Goal: Task Accomplishment & Management: Use online tool/utility

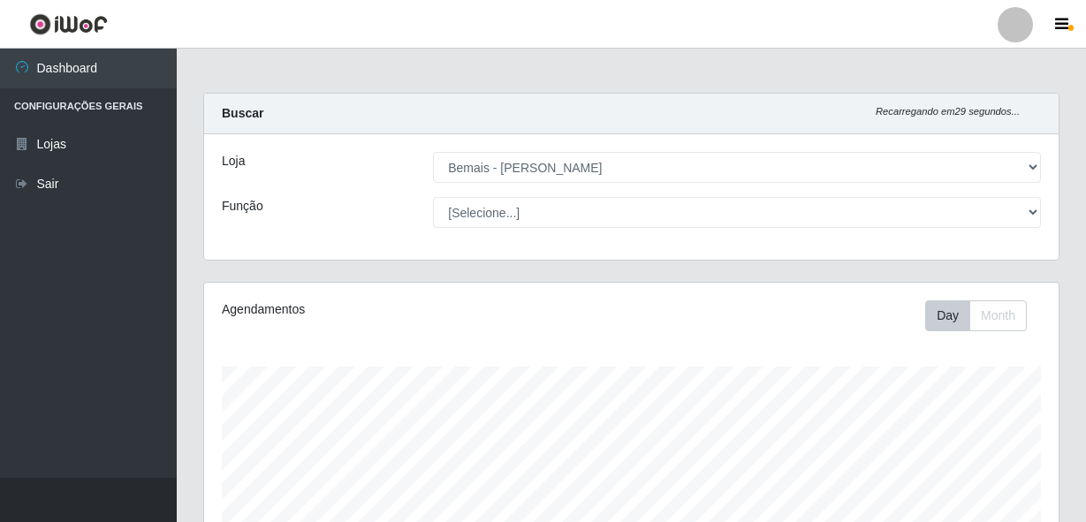
select select "230"
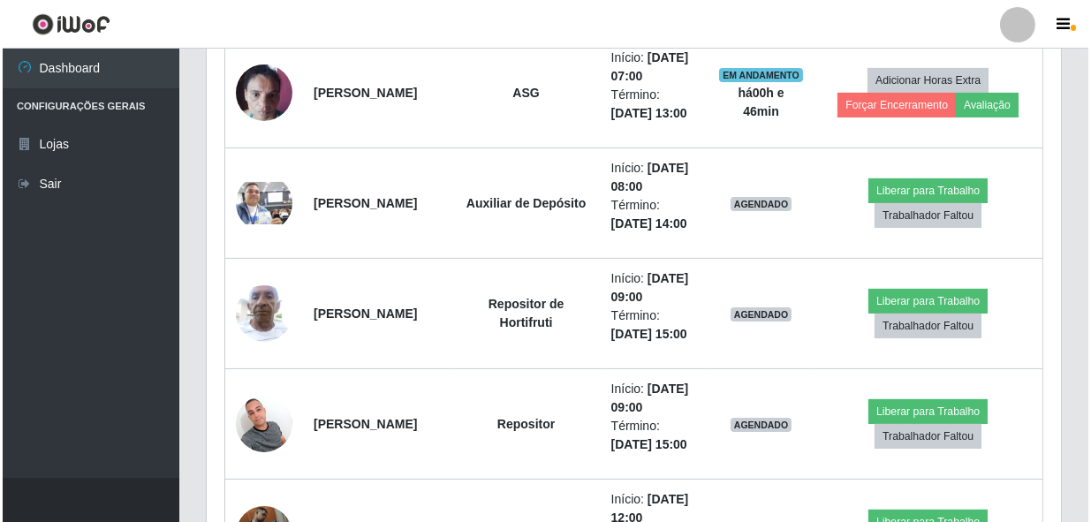
scroll to position [367, 854]
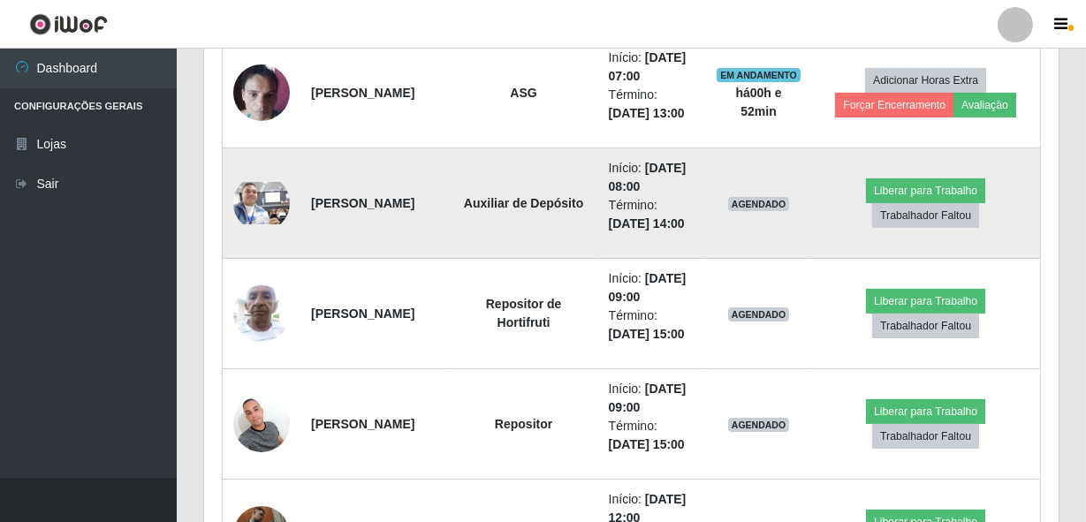
click at [269, 191] on img at bounding box center [261, 203] width 57 height 42
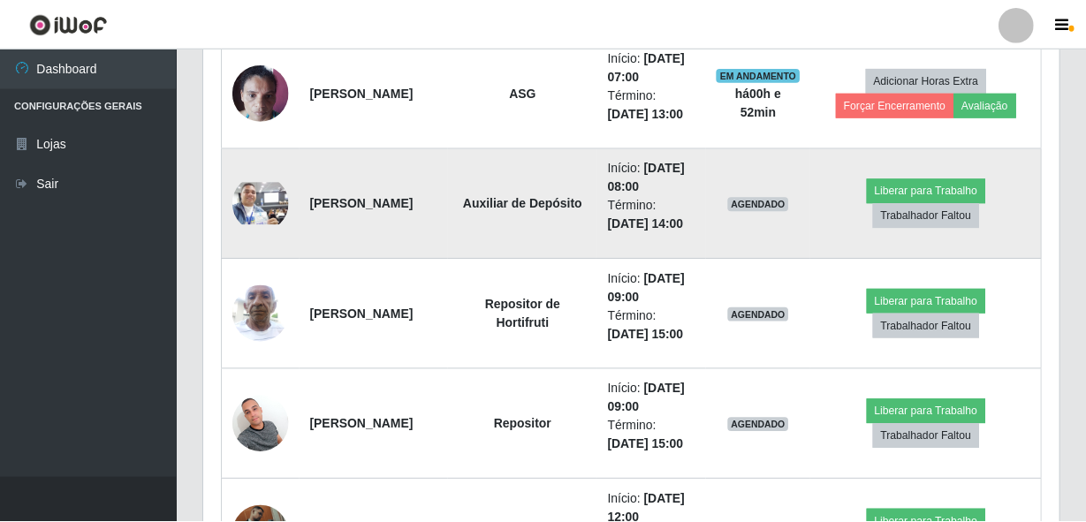
scroll to position [367, 846]
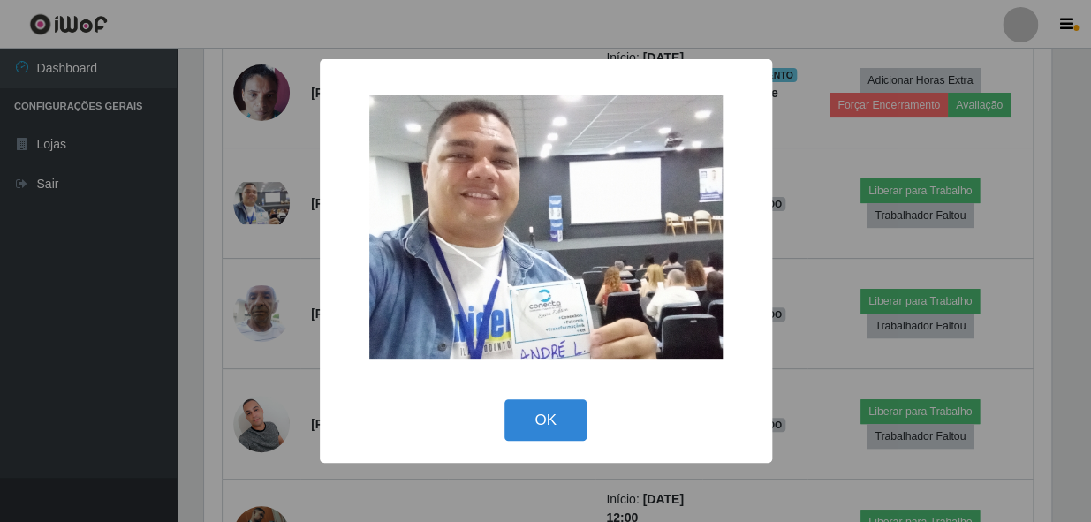
click at [186, 262] on div "× OK Cancel" at bounding box center [545, 261] width 1091 height 522
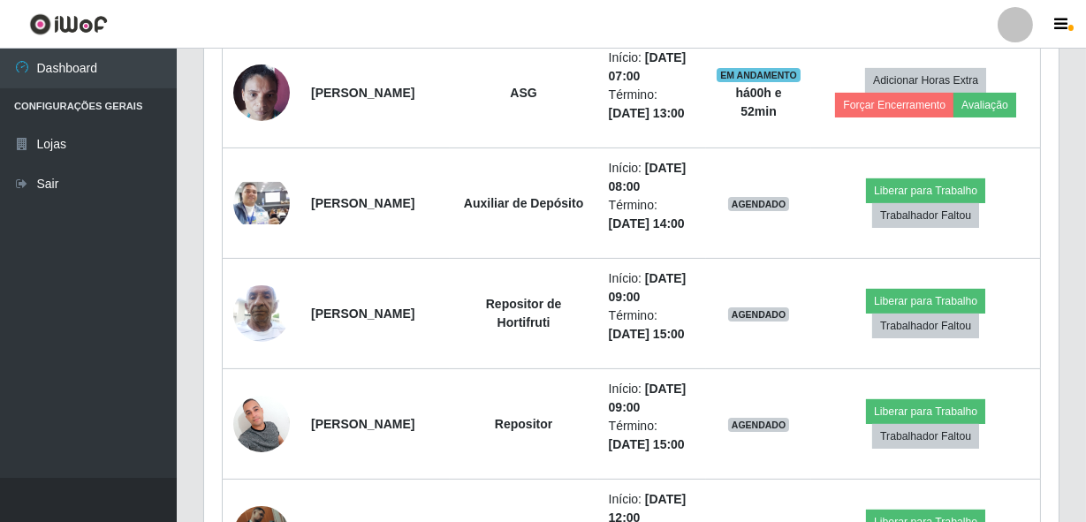
scroll to position [367, 854]
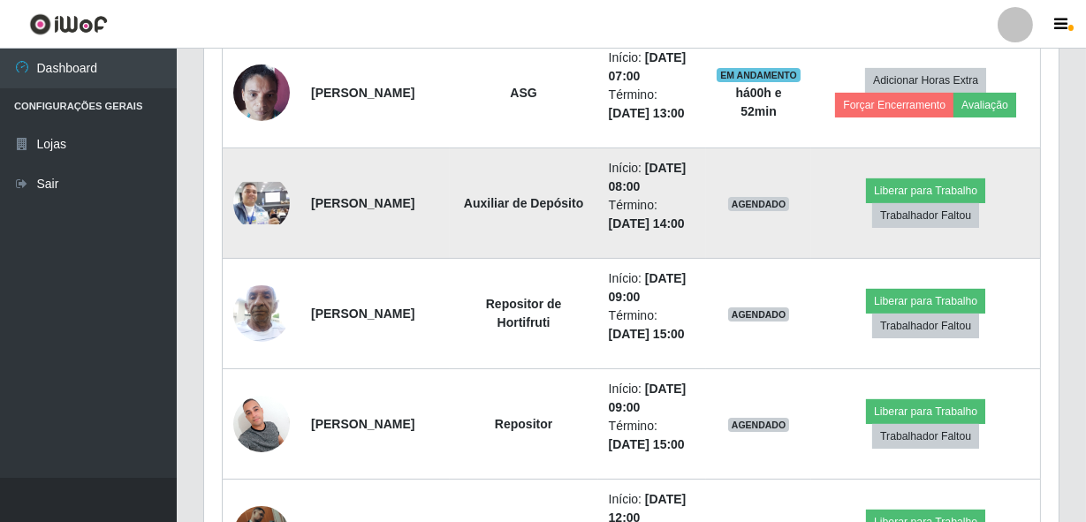
click at [344, 209] on strong "[PERSON_NAME]" at bounding box center [362, 203] width 103 height 14
drag, startPoint x: 429, startPoint y: 207, endPoint x: 354, endPoint y: 209, distance: 75.1
click at [354, 209] on td "[PERSON_NAME]" at bounding box center [374, 203] width 149 height 110
drag, startPoint x: 354, startPoint y: 209, endPoint x: 289, endPoint y: 230, distance: 68.7
click at [289, 230] on td at bounding box center [262, 203] width 79 height 110
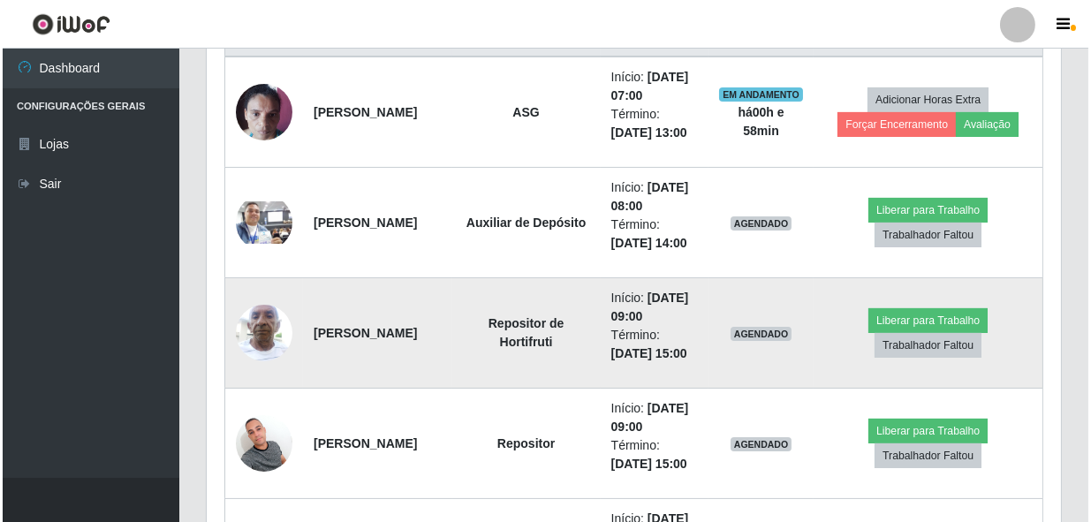
scroll to position [656, 0]
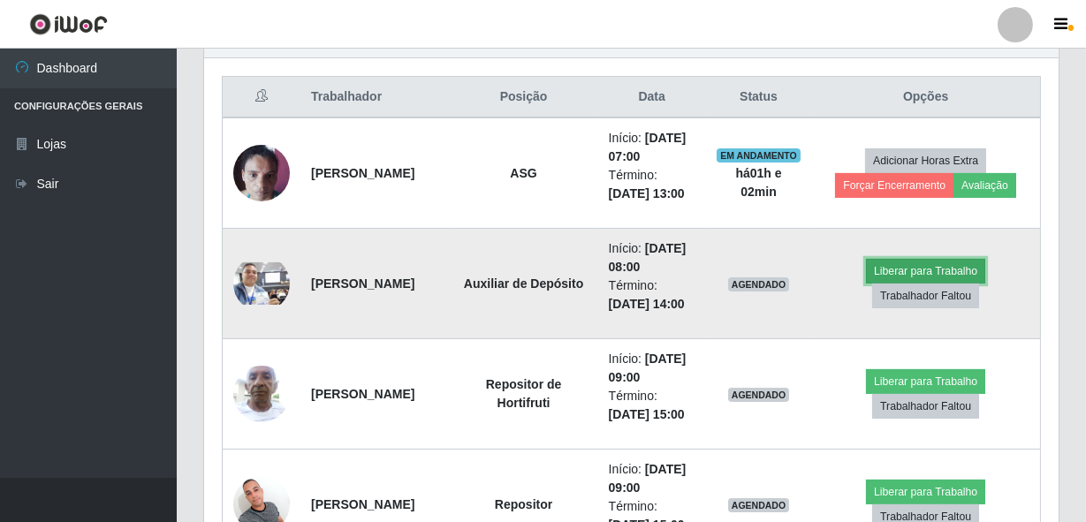
click at [916, 272] on button "Liberar para Trabalho" at bounding box center [925, 271] width 119 height 25
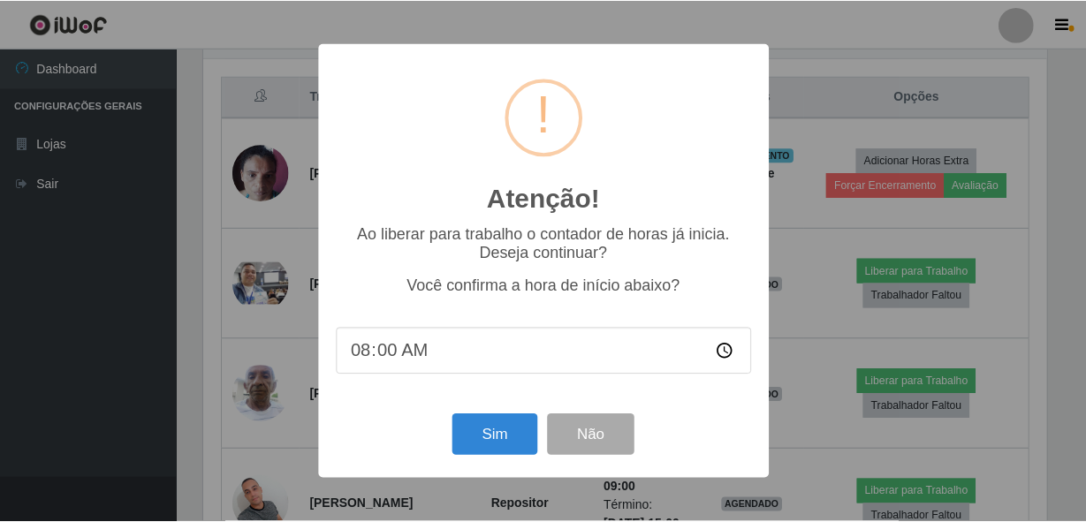
scroll to position [367, 846]
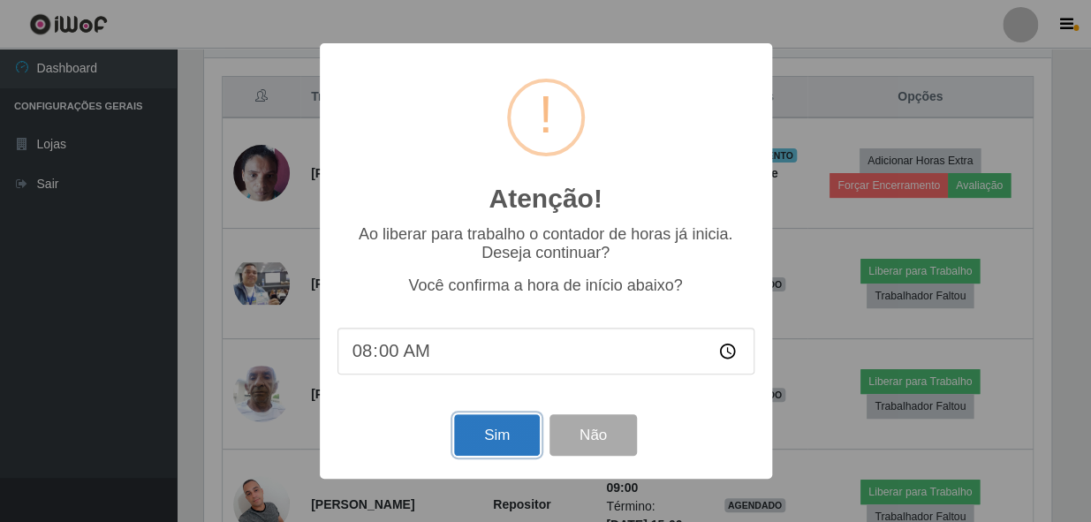
click at [472, 450] on button "Sim" at bounding box center [497, 435] width 86 height 42
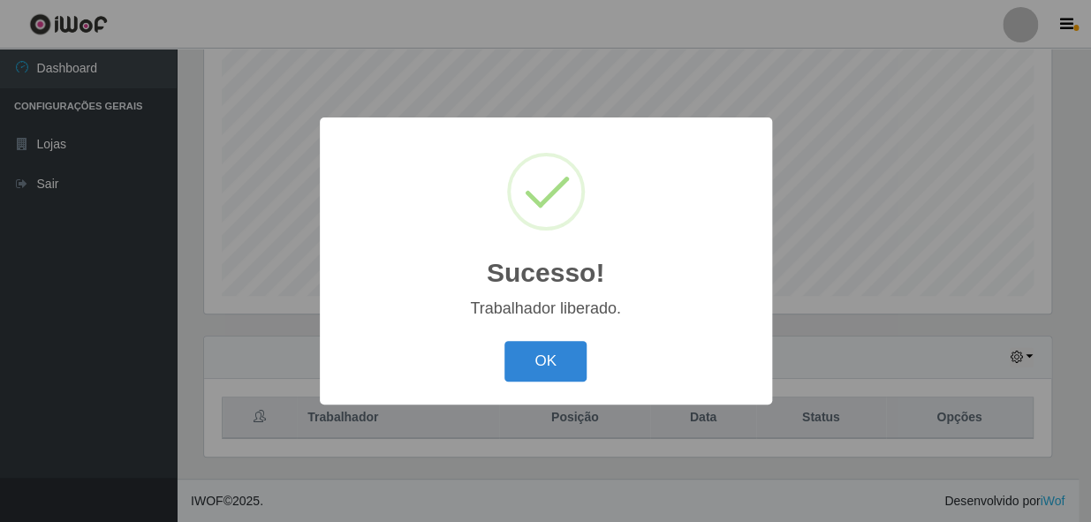
click at [504, 341] on button "OK" at bounding box center [545, 362] width 82 height 42
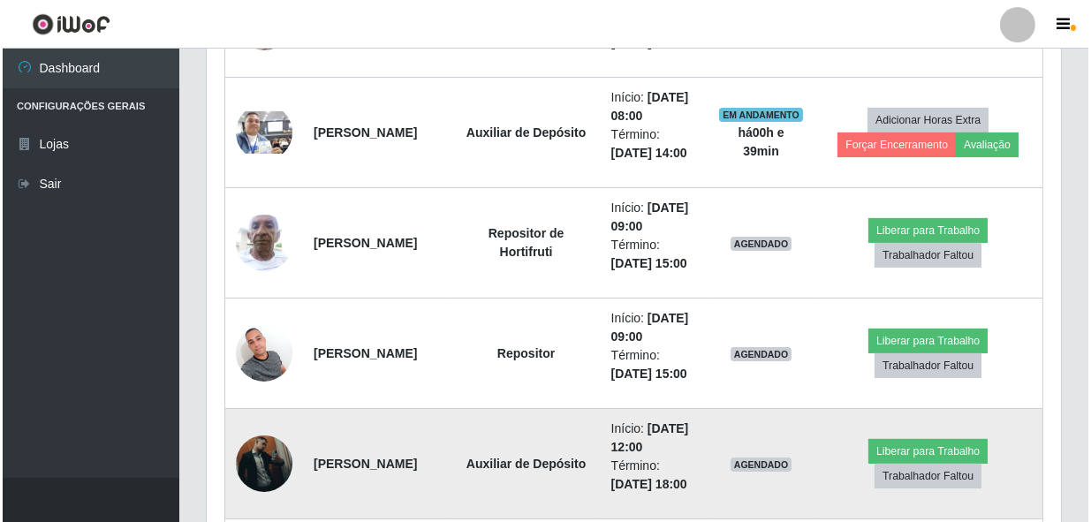
scroll to position [898, 0]
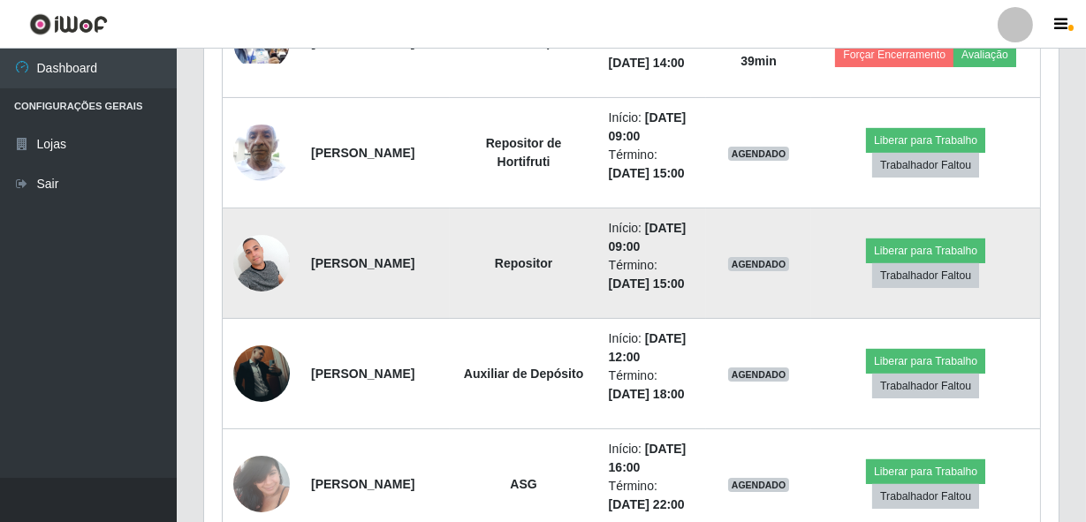
click at [280, 270] on img at bounding box center [261, 262] width 57 height 75
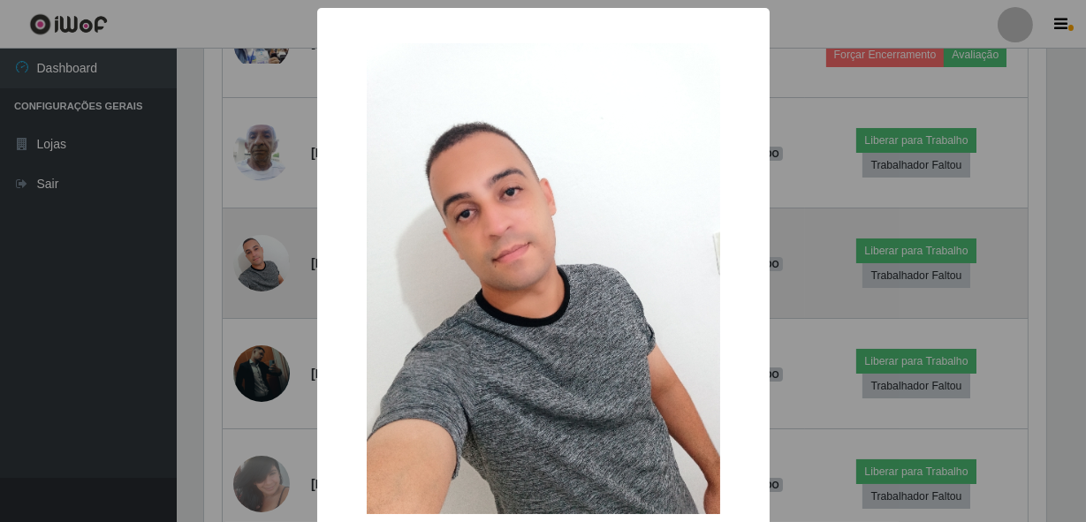
scroll to position [367, 846]
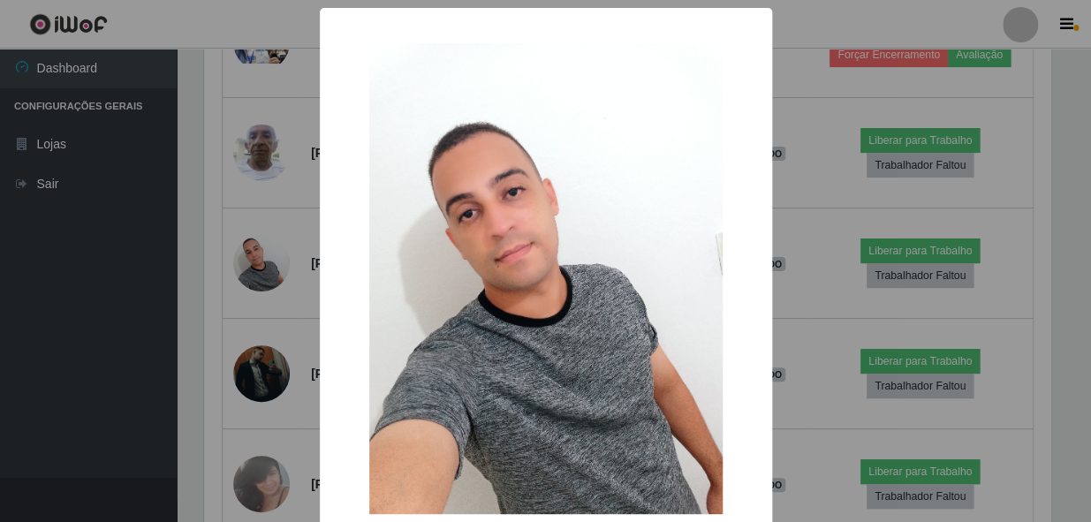
click at [268, 309] on div "× OK Cancel" at bounding box center [545, 261] width 1091 height 522
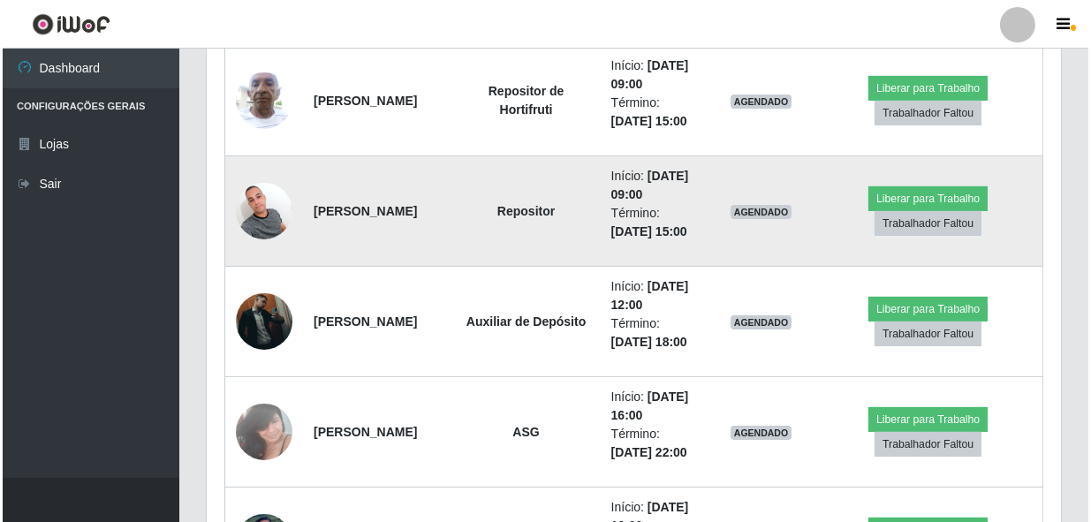
scroll to position [978, 0]
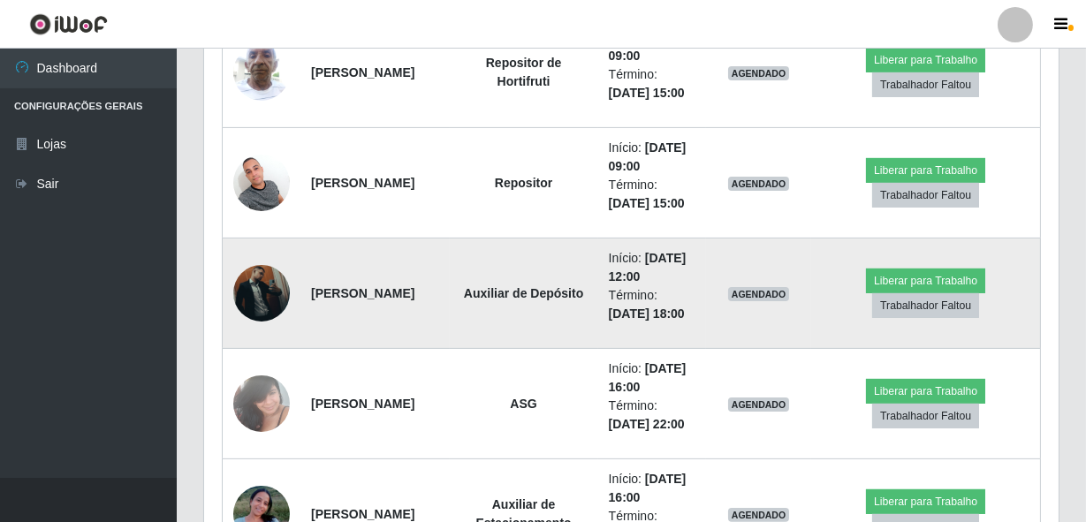
click at [270, 288] on img at bounding box center [261, 293] width 57 height 125
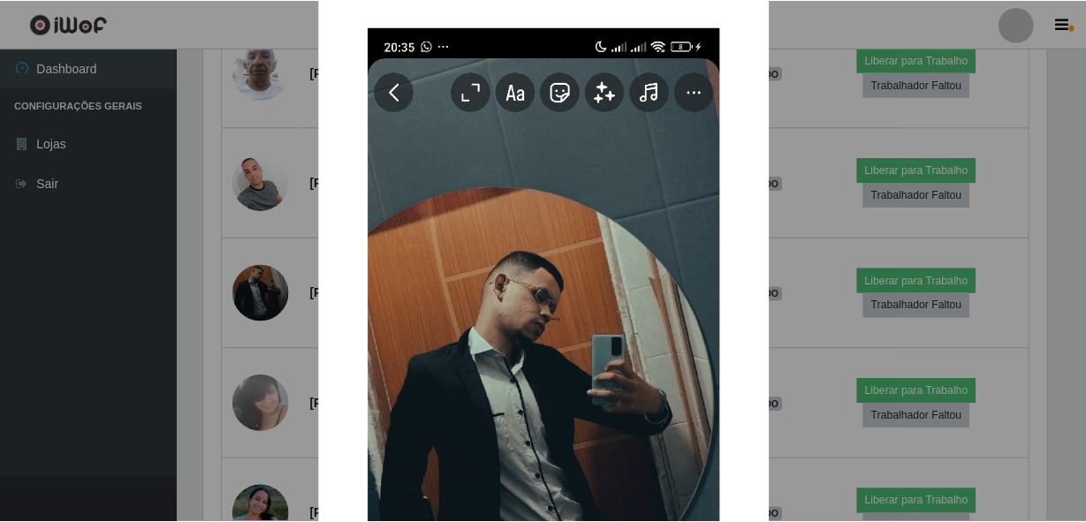
scroll to position [0, 0]
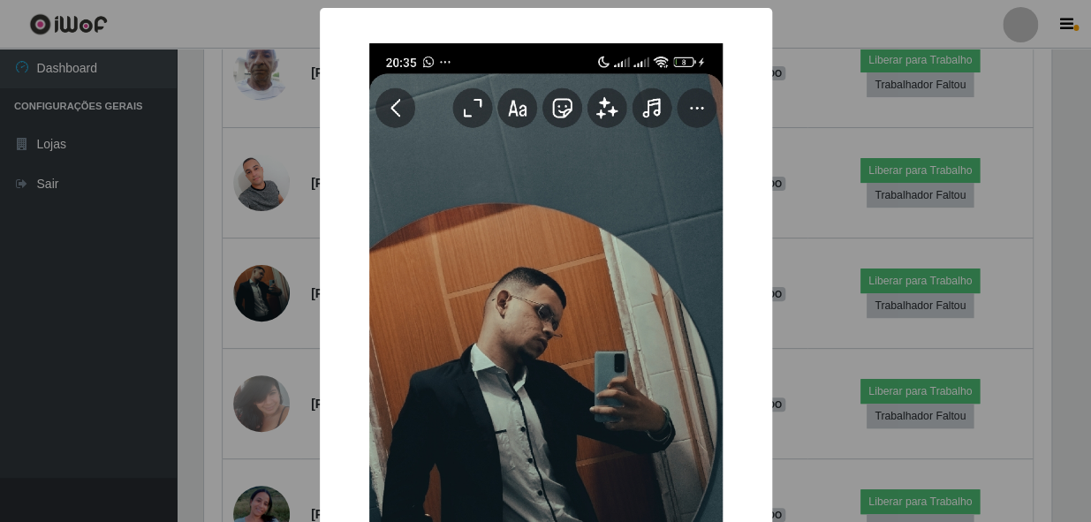
click at [227, 213] on div "× OK Cancel" at bounding box center [545, 261] width 1091 height 522
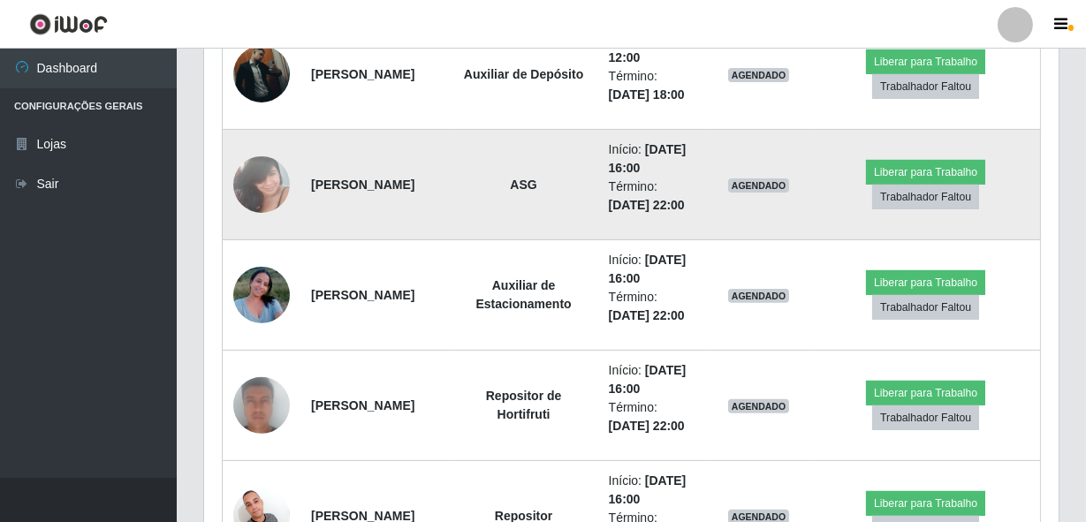
scroll to position [1219, 0]
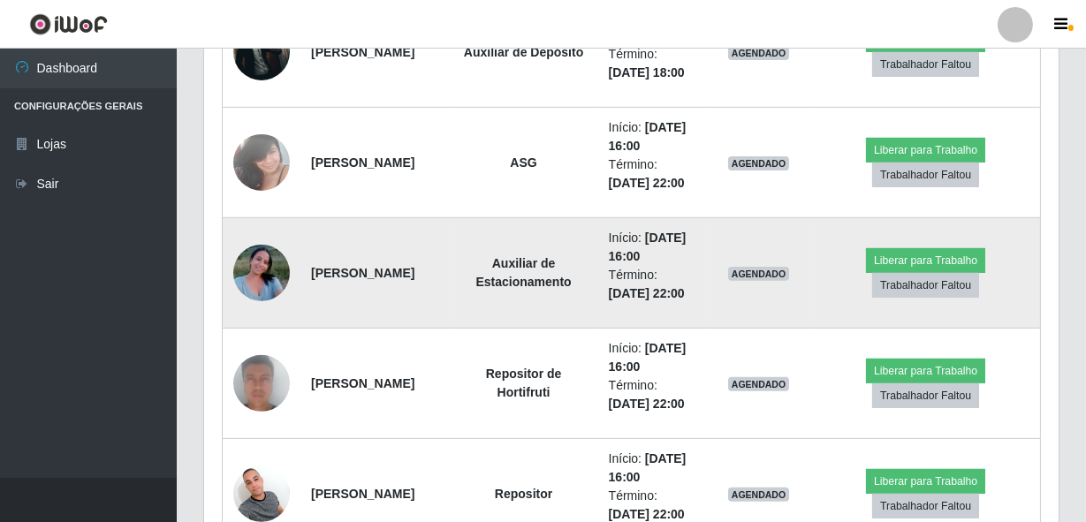
click at [269, 283] on img at bounding box center [261, 272] width 57 height 75
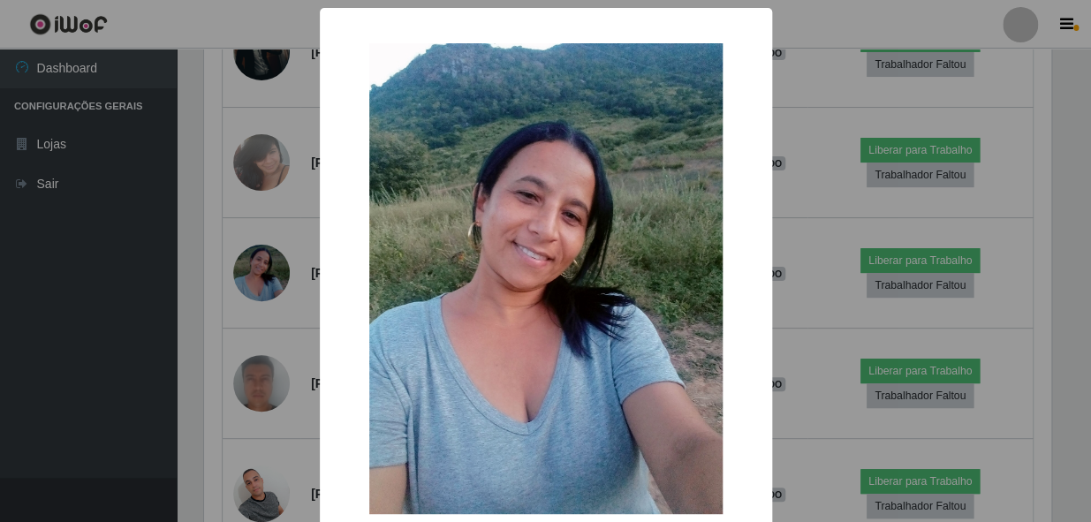
click at [240, 345] on div "× OK Cancel" at bounding box center [545, 261] width 1091 height 522
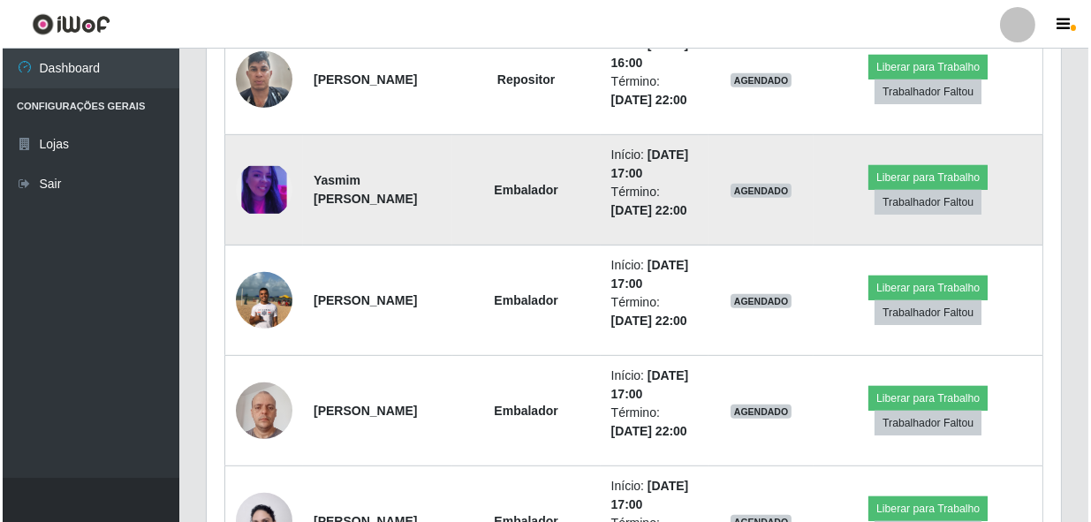
scroll to position [1781, 0]
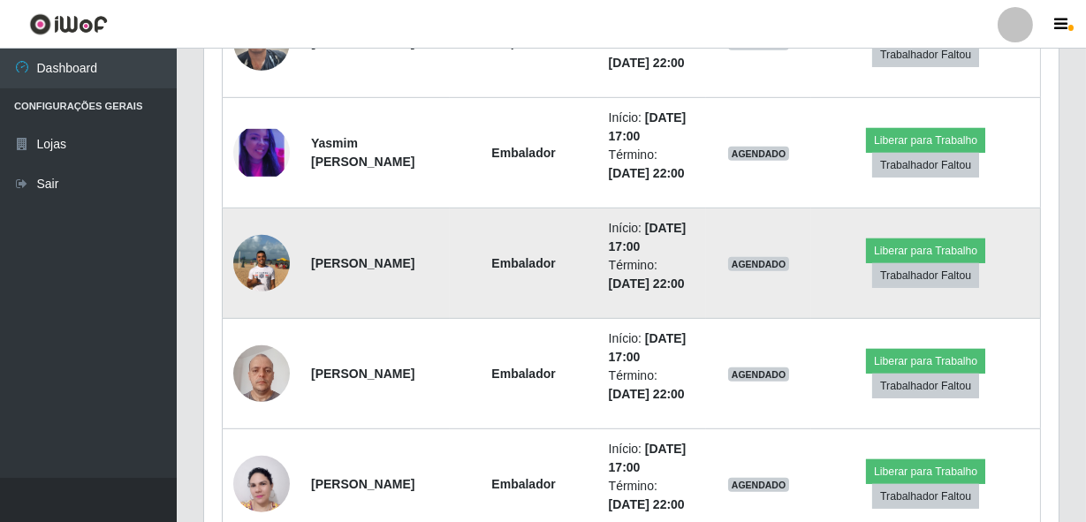
click at [286, 269] on img at bounding box center [261, 262] width 57 height 75
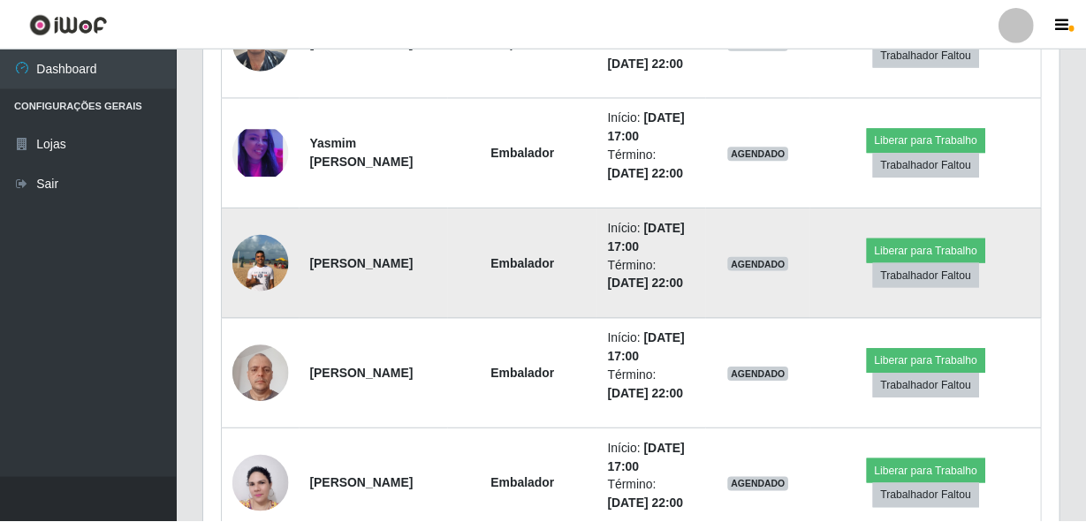
scroll to position [367, 846]
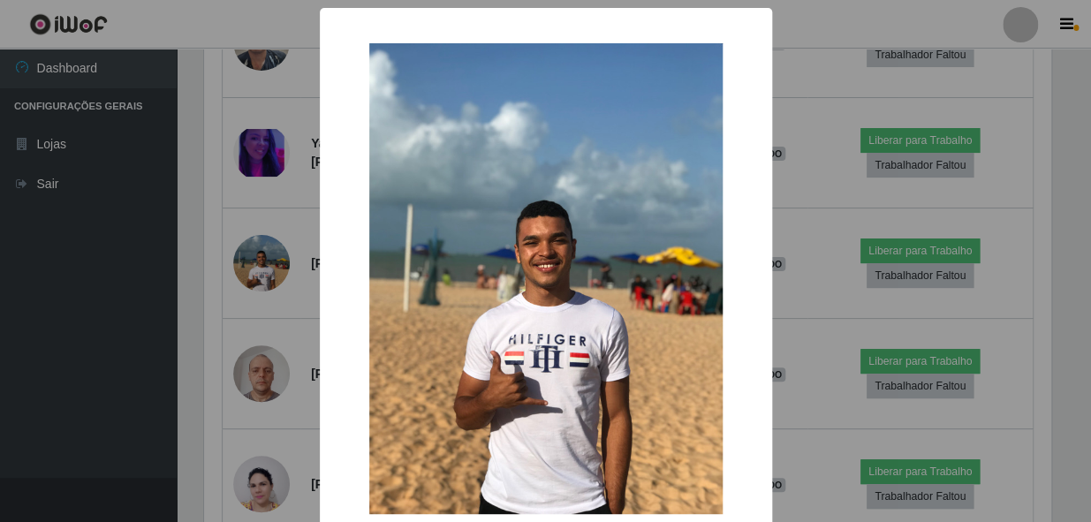
click at [244, 318] on div "× OK Cancel" at bounding box center [545, 261] width 1091 height 522
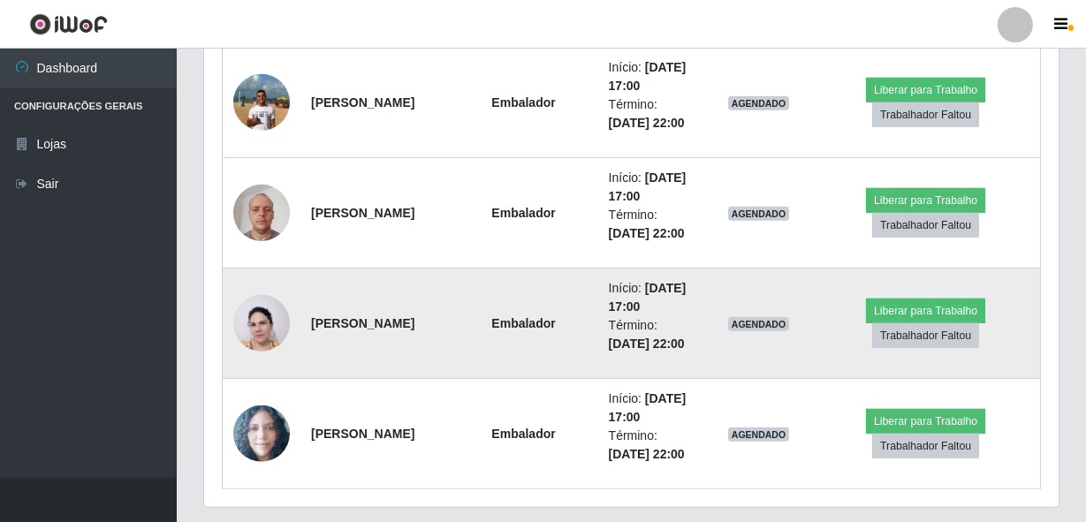
scroll to position [1991, 0]
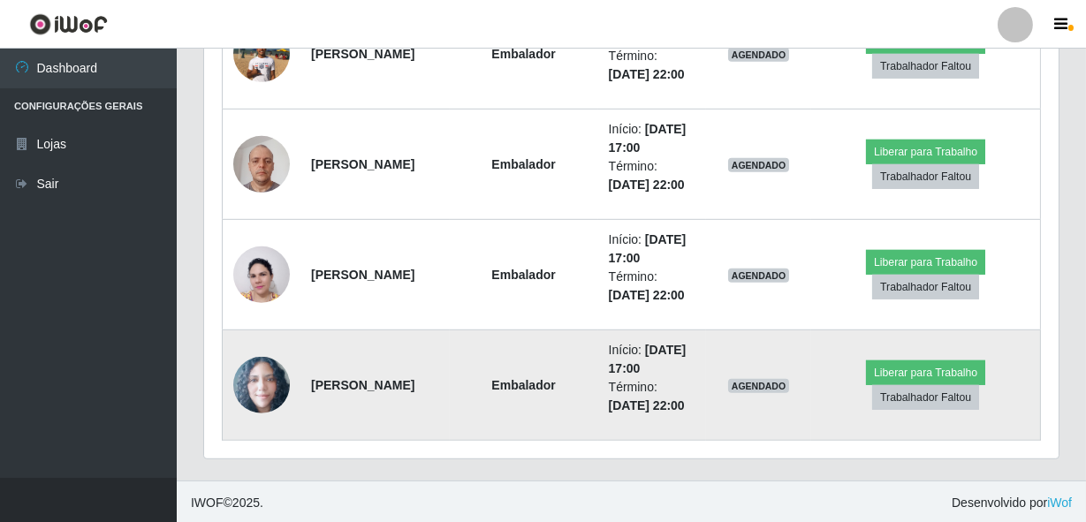
click at [278, 368] on img at bounding box center [261, 385] width 57 height 57
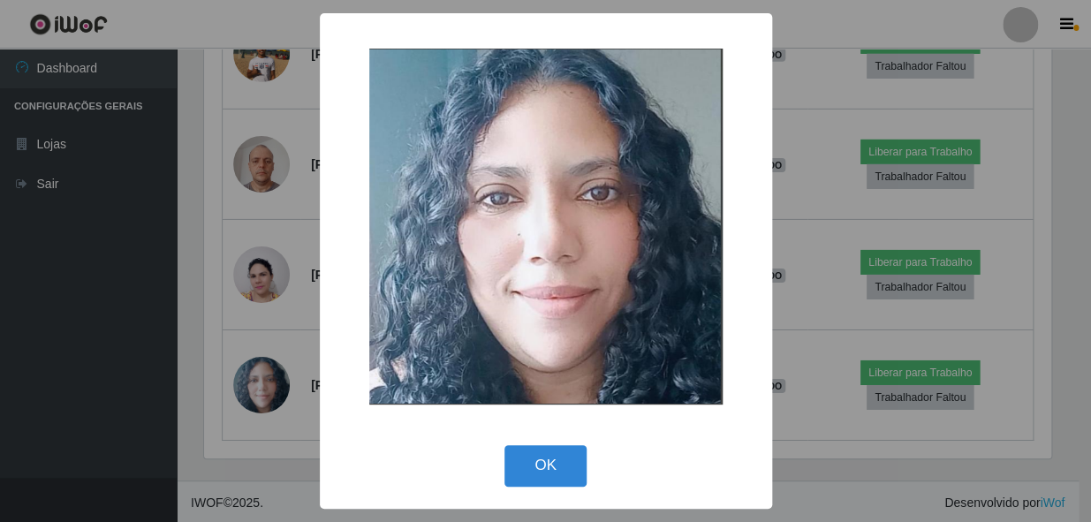
click at [238, 379] on div "× OK Cancel" at bounding box center [545, 261] width 1091 height 522
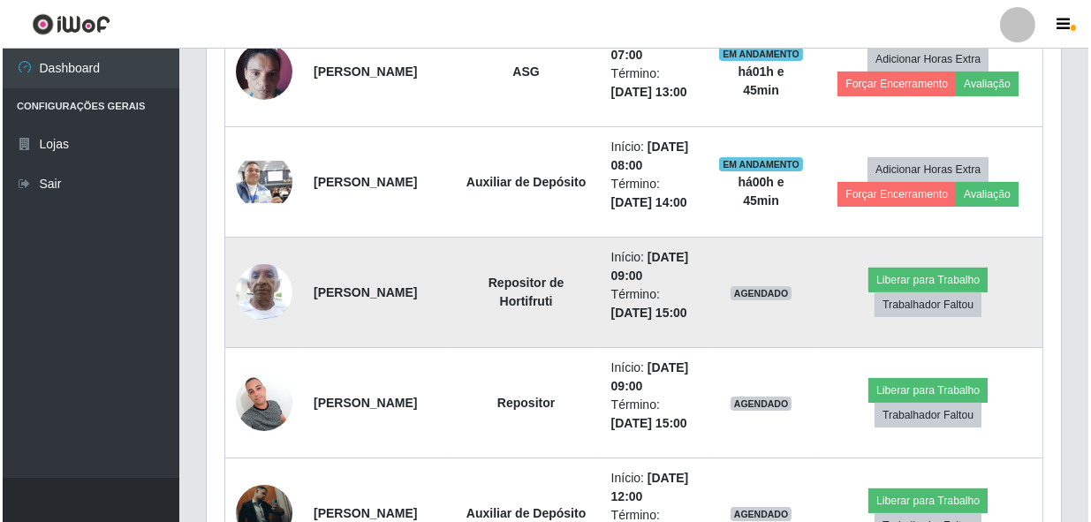
scroll to position [786, 0]
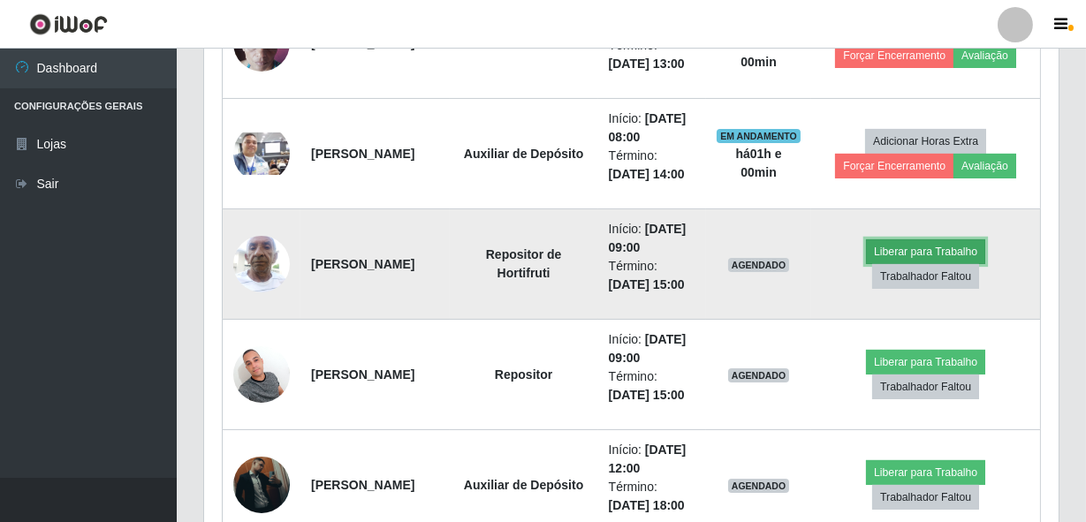
click at [912, 255] on button "Liberar para Trabalho" at bounding box center [925, 251] width 119 height 25
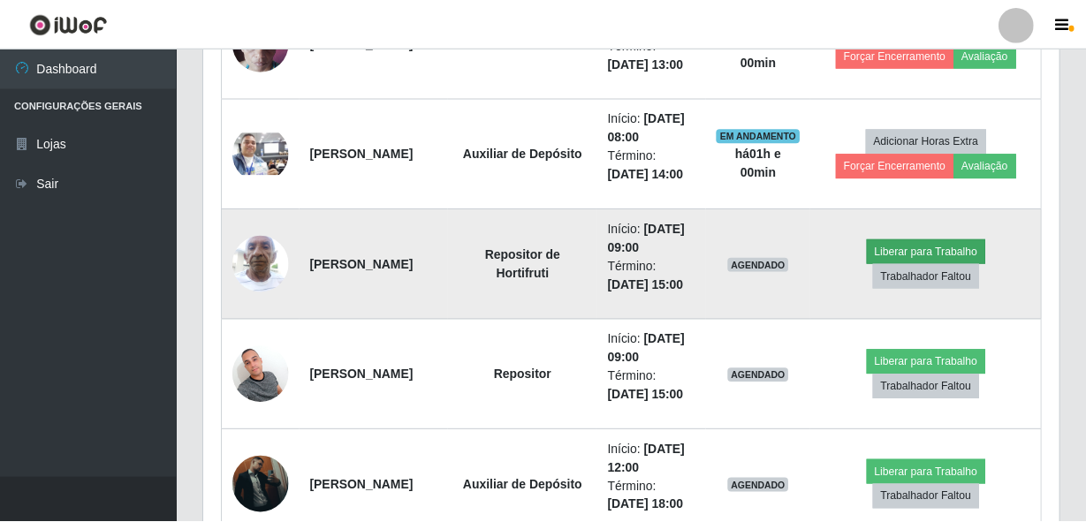
scroll to position [367, 846]
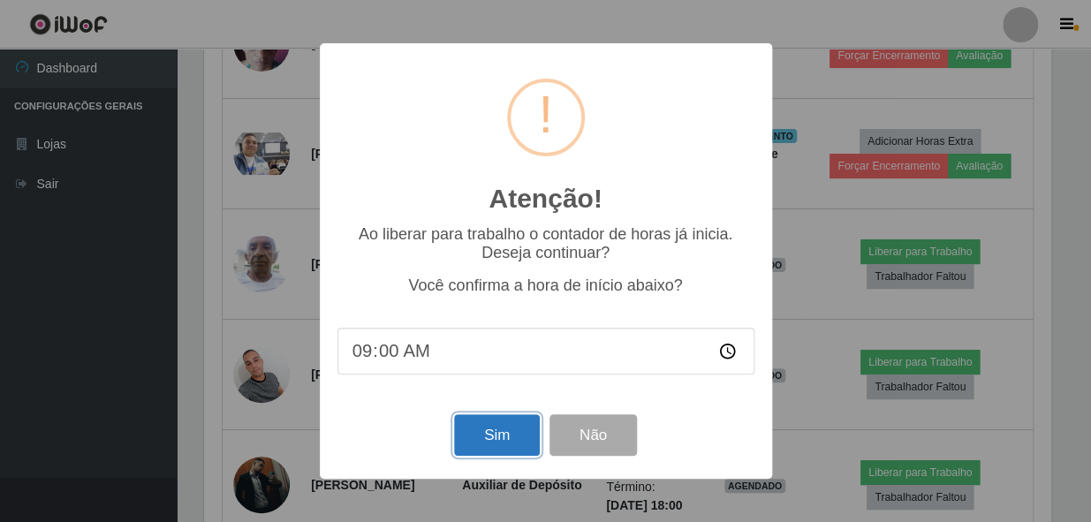
click at [484, 429] on button "Sim" at bounding box center [497, 435] width 86 height 42
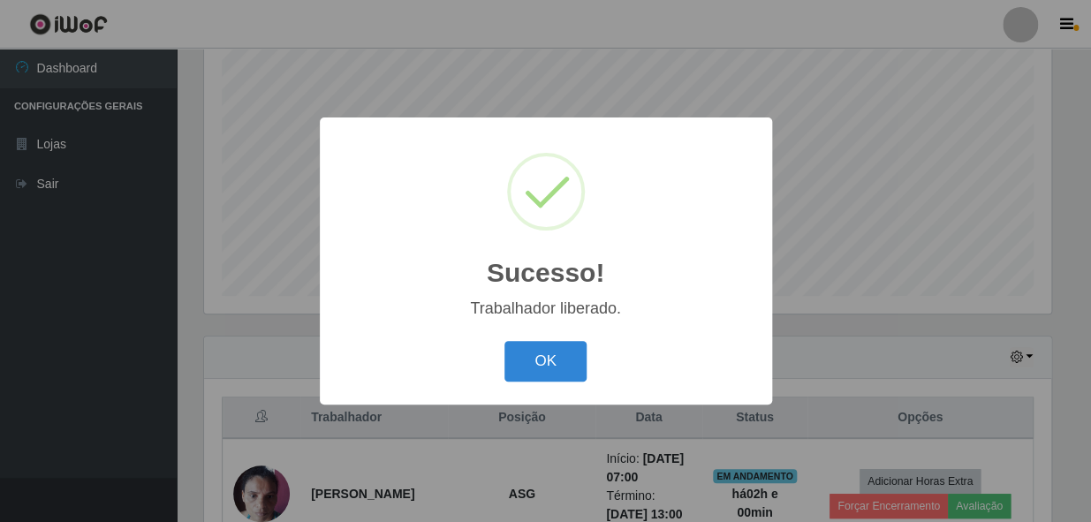
click at [504, 341] on button "OK" at bounding box center [545, 362] width 82 height 42
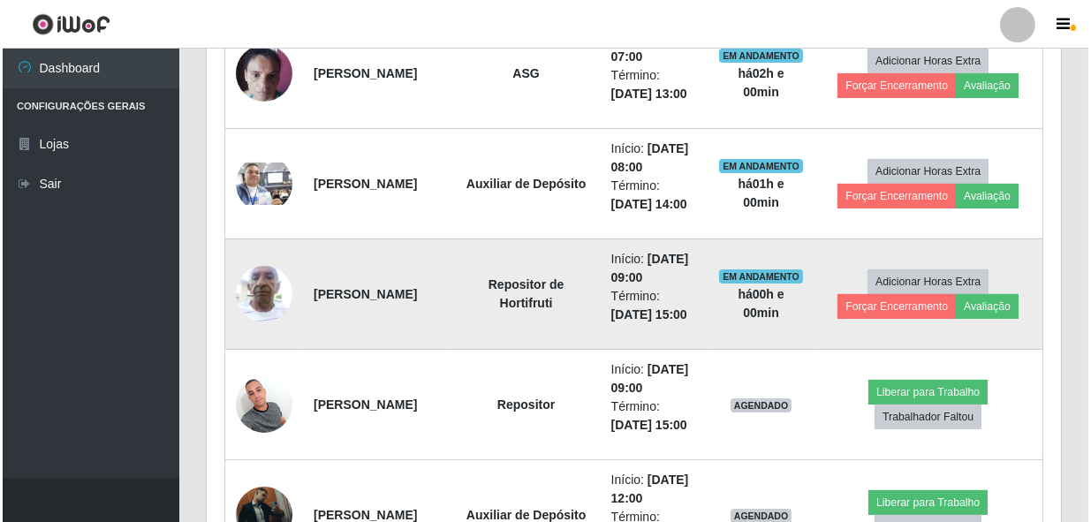
scroll to position [817, 0]
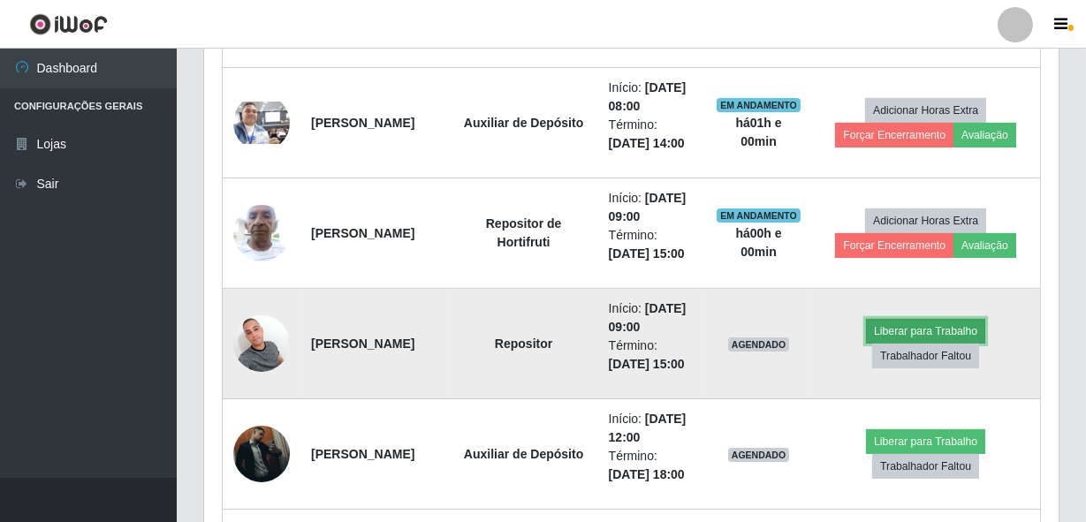
click at [945, 326] on button "Liberar para Trabalho" at bounding box center [925, 331] width 119 height 25
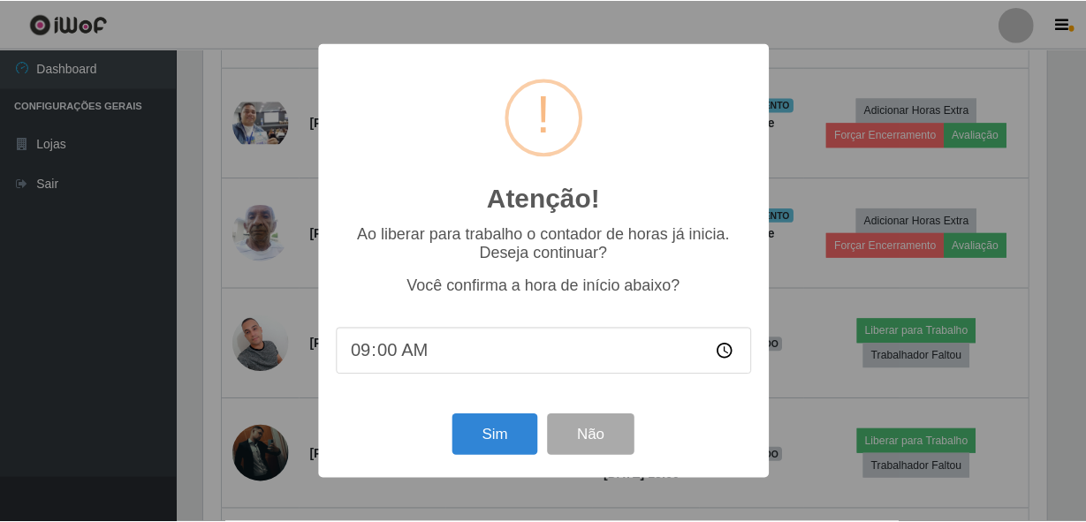
scroll to position [367, 846]
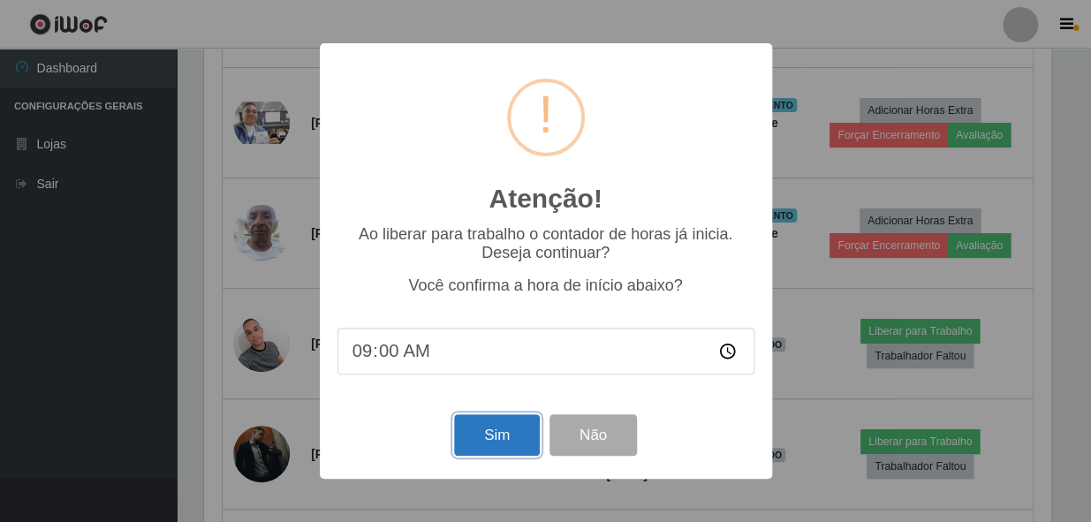
click at [491, 441] on button "Sim" at bounding box center [497, 435] width 86 height 42
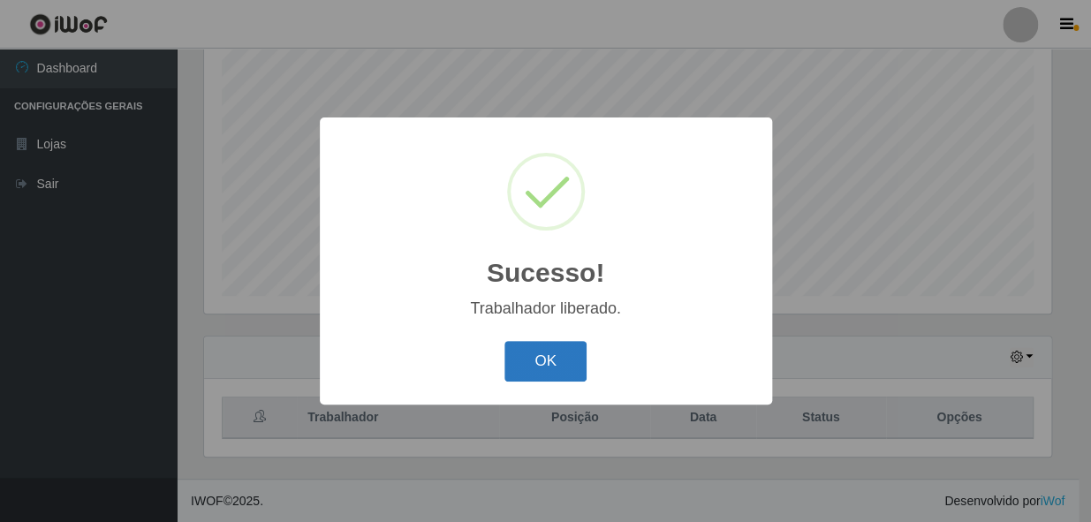
click at [547, 342] on button "OK" at bounding box center [545, 362] width 82 height 42
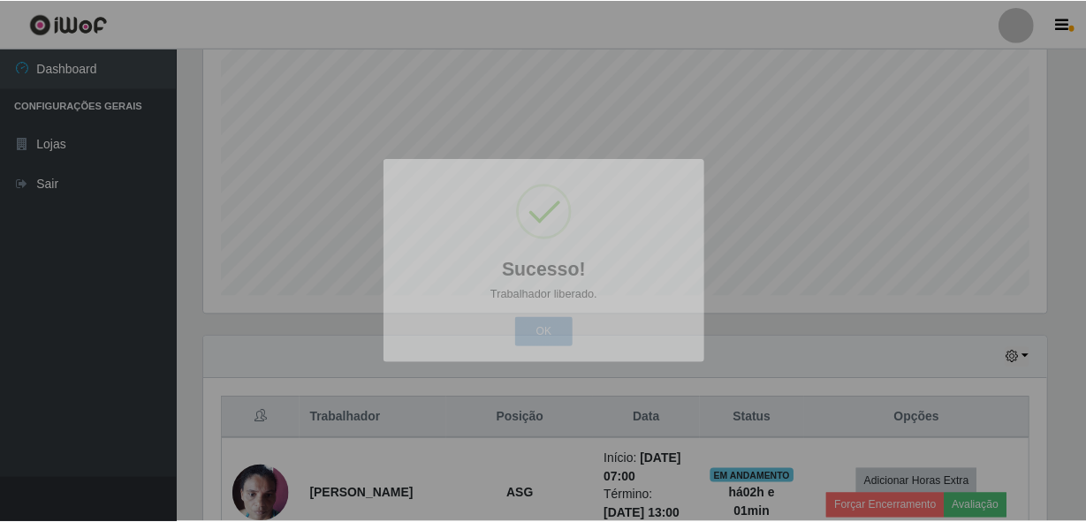
scroll to position [367, 854]
